Goal: Task Accomplishment & Management: Use online tool/utility

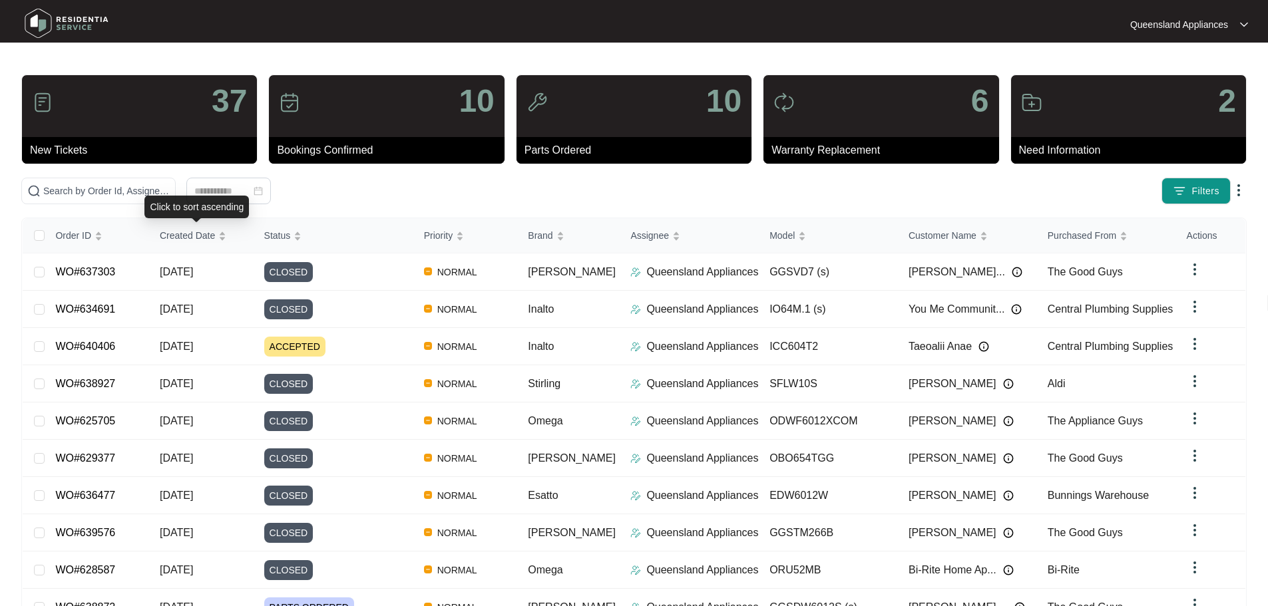
click at [161, 200] on div "Click to sort ascending" at bounding box center [196, 207] width 104 height 23
click at [157, 186] on input "text" at bounding box center [106, 191] width 126 height 15
paste input "639213"
type input "639213"
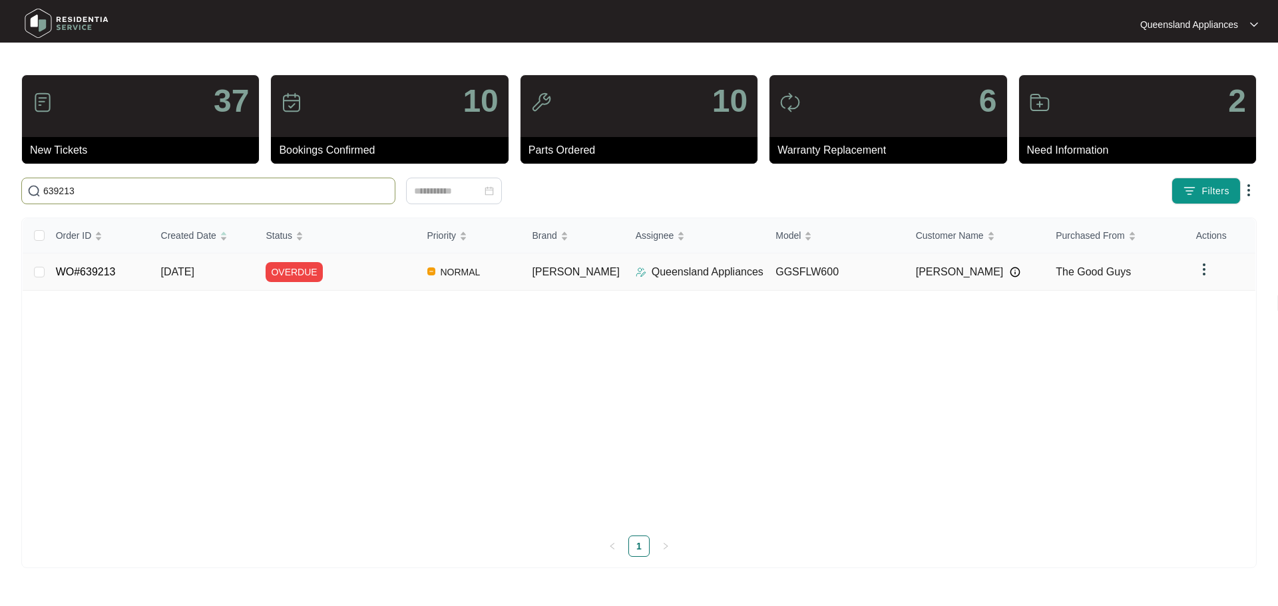
click at [376, 272] on div "OVERDUE" at bounding box center [341, 272] width 150 height 20
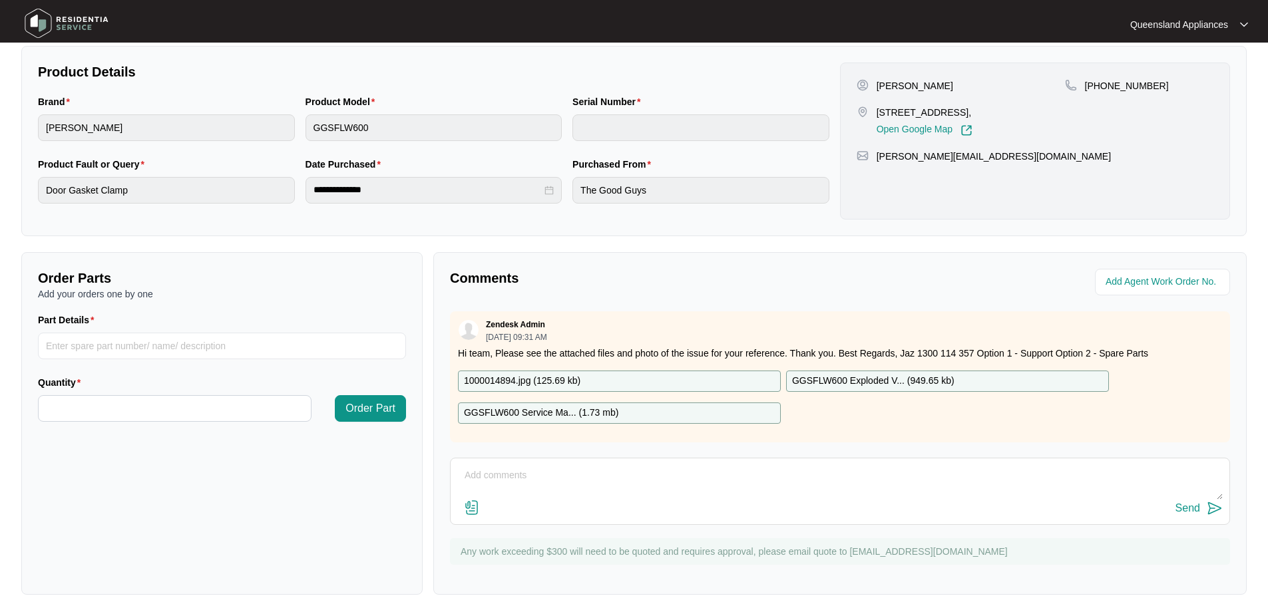
scroll to position [277, 0]
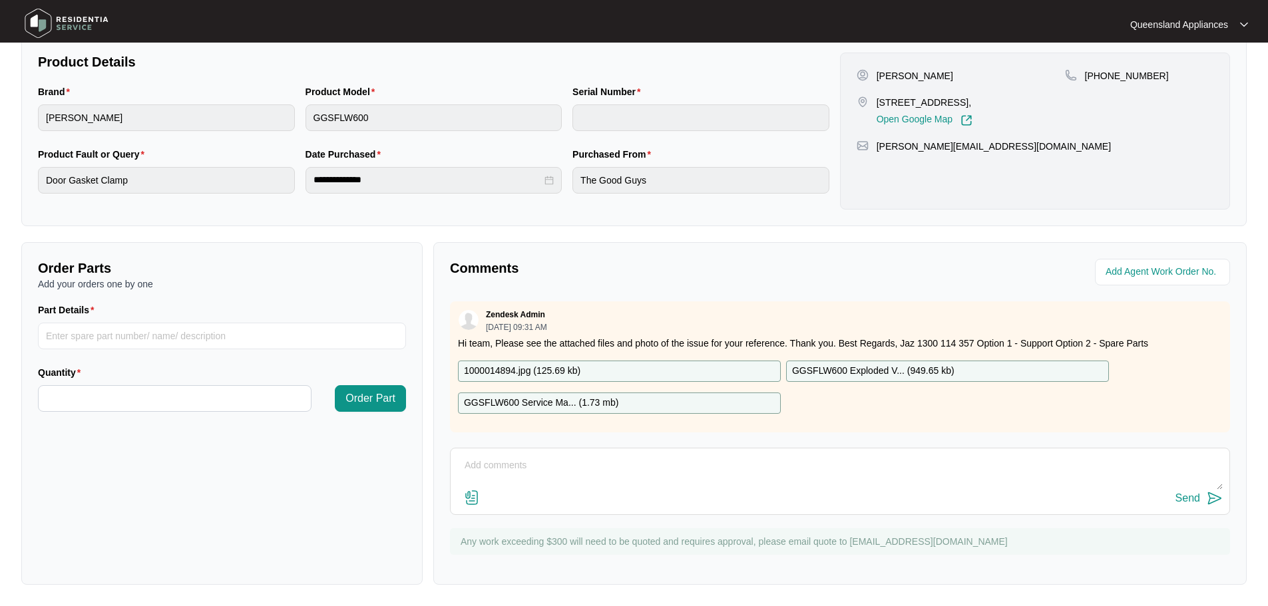
click at [498, 466] on textarea at bounding box center [839, 472] width 765 height 35
type textarea "c"
type textarea "Customer not yet responding to calls/sms - is there an alternative number?"
click at [1201, 497] on button "Send" at bounding box center [1198, 499] width 47 height 18
